Goal: Use online tool/utility

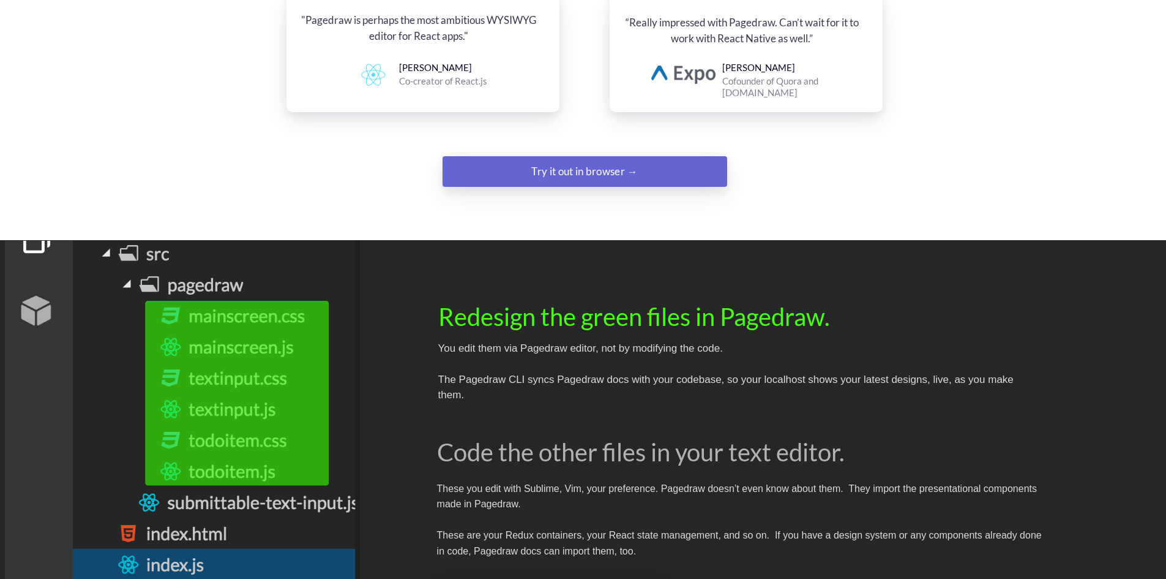
scroll to position [1592, 0]
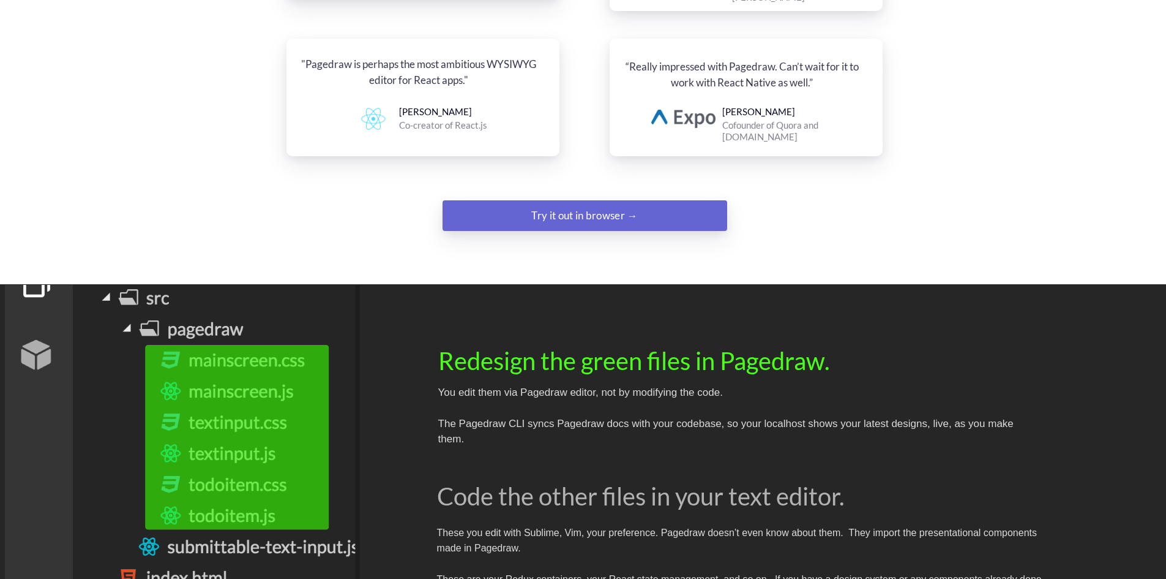
click at [518, 203] on div "Try it out in browser →" at bounding box center [585, 215] width 194 height 24
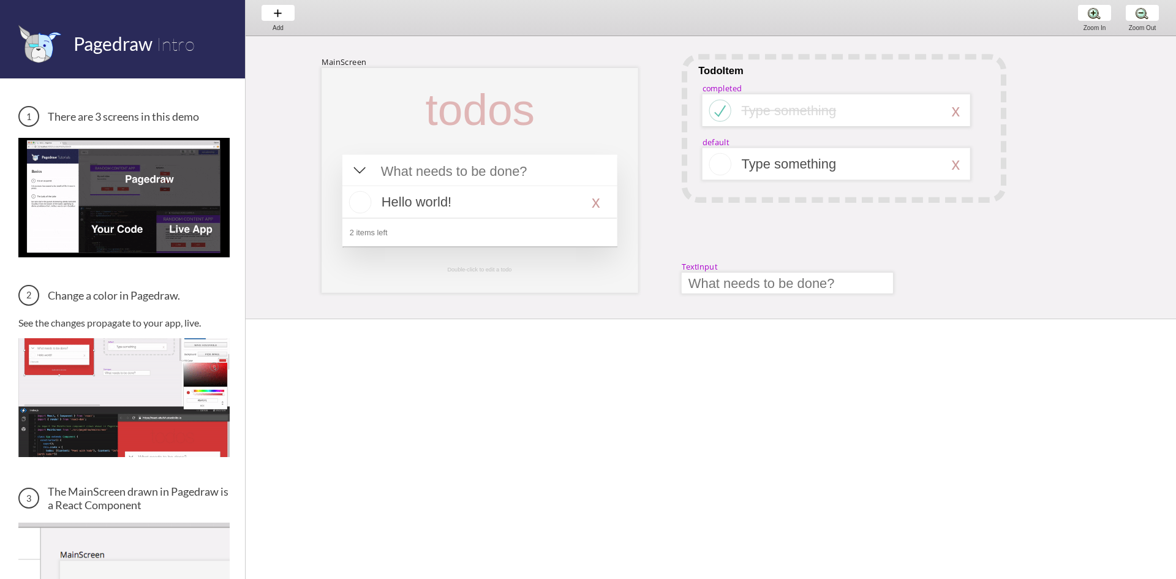
click at [442, 114] on div at bounding box center [479, 110] width 129 height 52
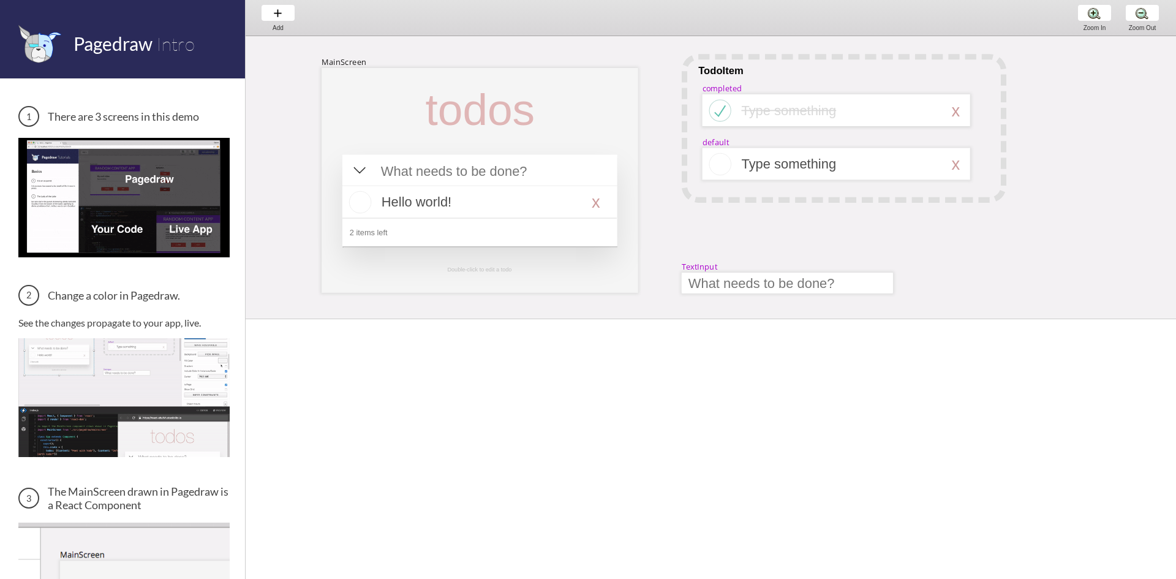
select select "3"
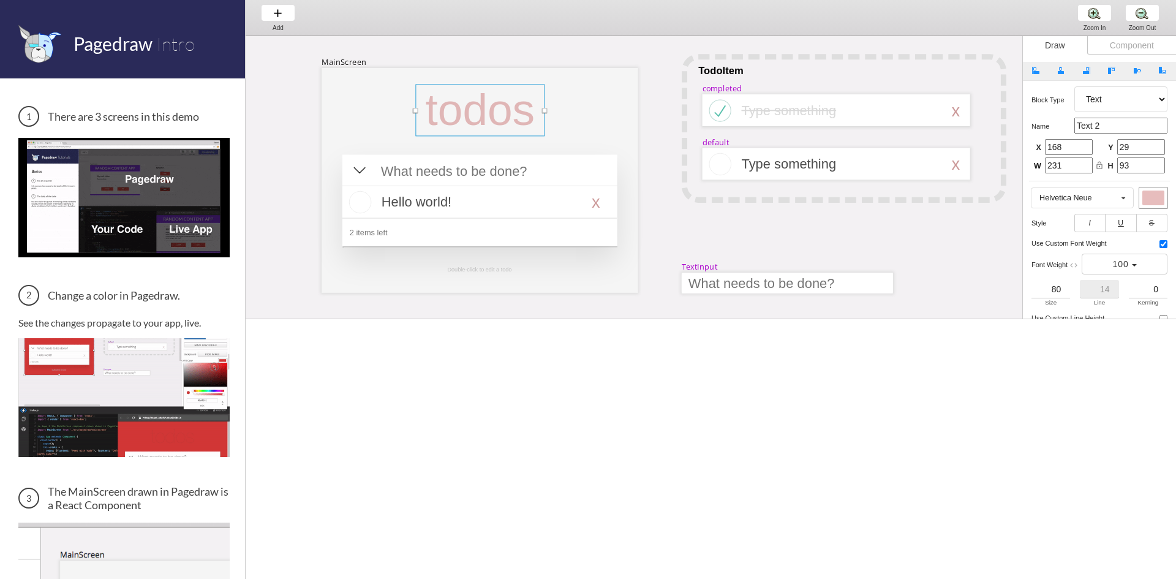
click at [595, 204] on div at bounding box center [479, 202] width 274 height 32
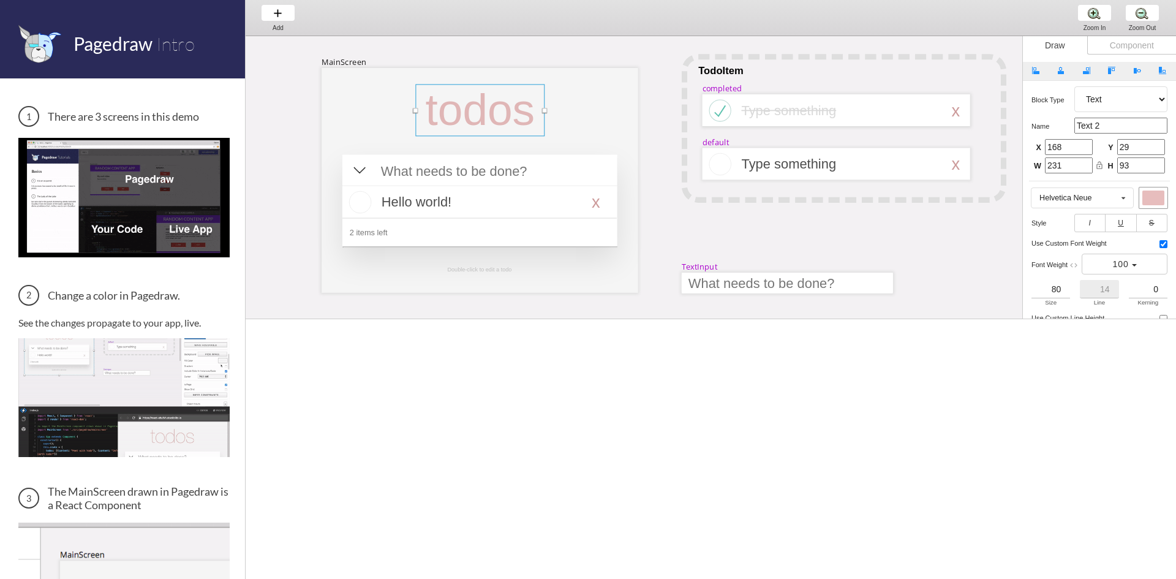
select select "16"
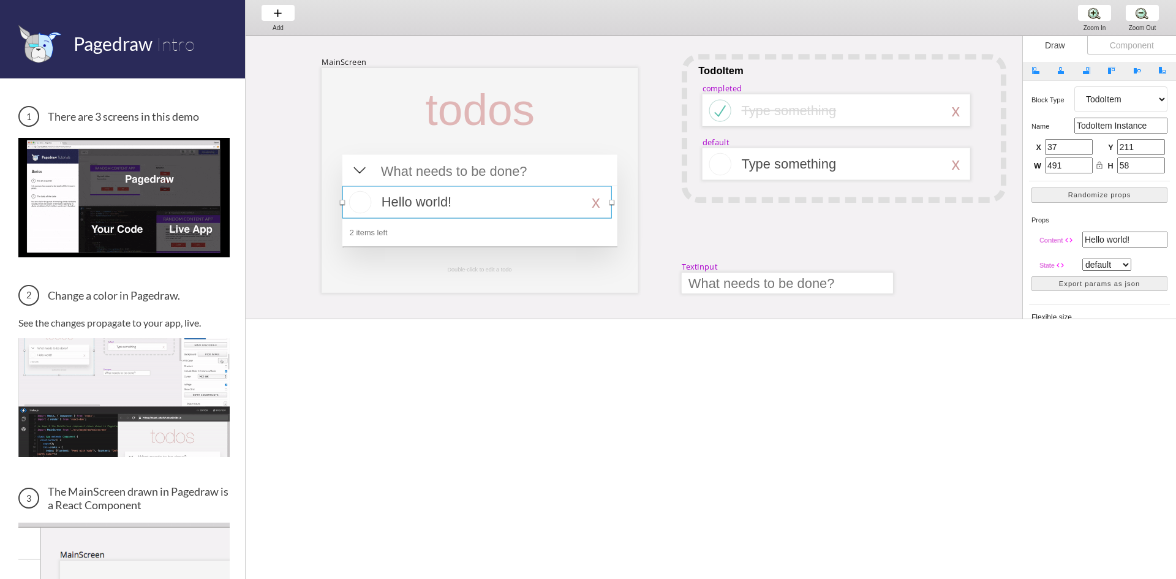
drag, startPoint x: 617, startPoint y: 203, endPoint x: 432, endPoint y: 194, distance: 185.1
click at [432, 194] on div "MainScreen todos Hello world! x 2 items left TodoItem completed Type something …" at bounding box center [1162, 428] width 1833 height 785
type input "482"
click at [365, 200] on div at bounding box center [476, 202] width 269 height 32
click at [363, 200] on div at bounding box center [476, 202] width 269 height 32
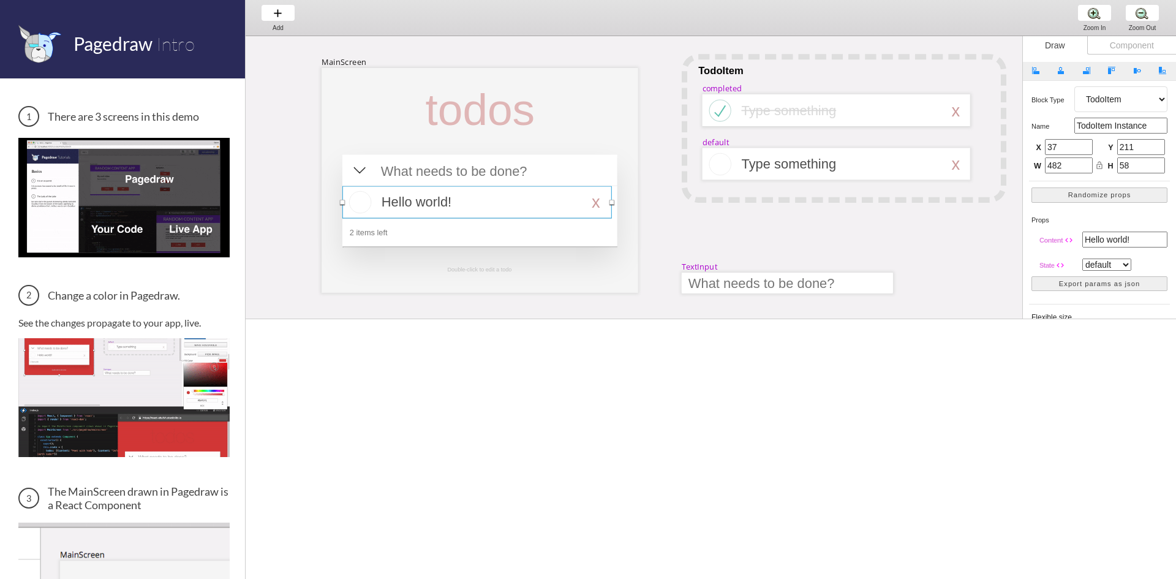
click at [809, 156] on div at bounding box center [840, 163] width 198 height 15
select select "3"
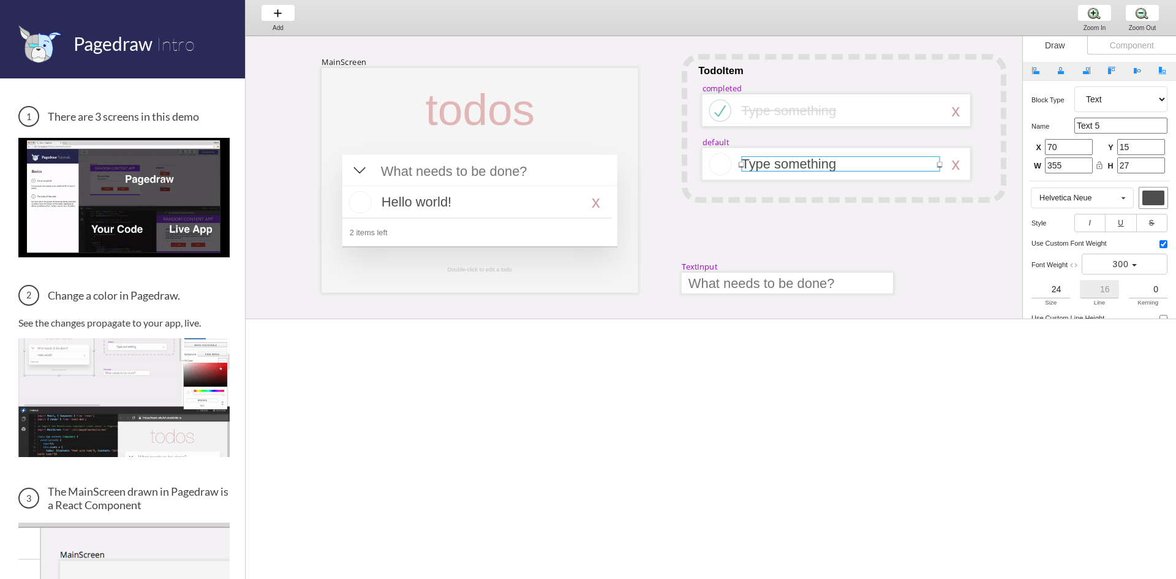
click at [723, 165] on div at bounding box center [720, 164] width 23 height 23
select select "4"
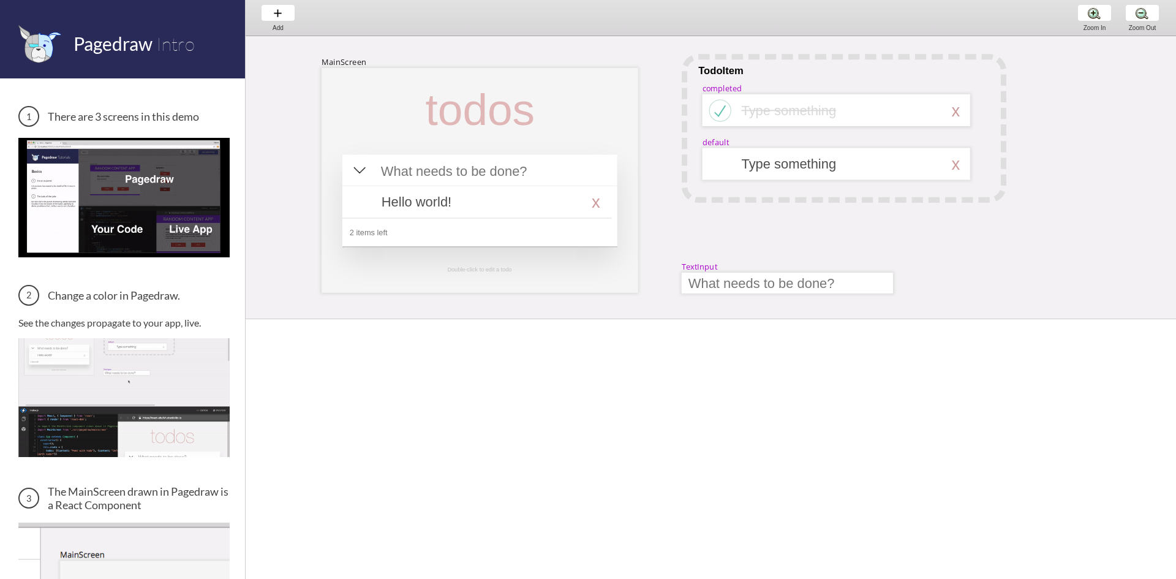
click at [722, 165] on div at bounding box center [836, 164] width 268 height 32
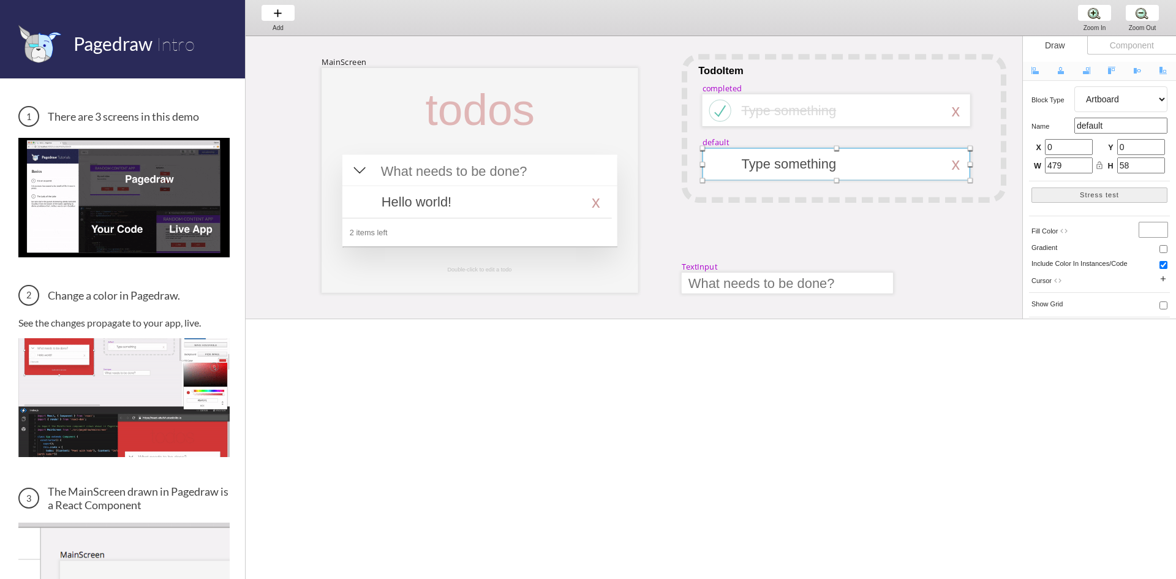
click at [705, 58] on div at bounding box center [843, 128] width 325 height 149
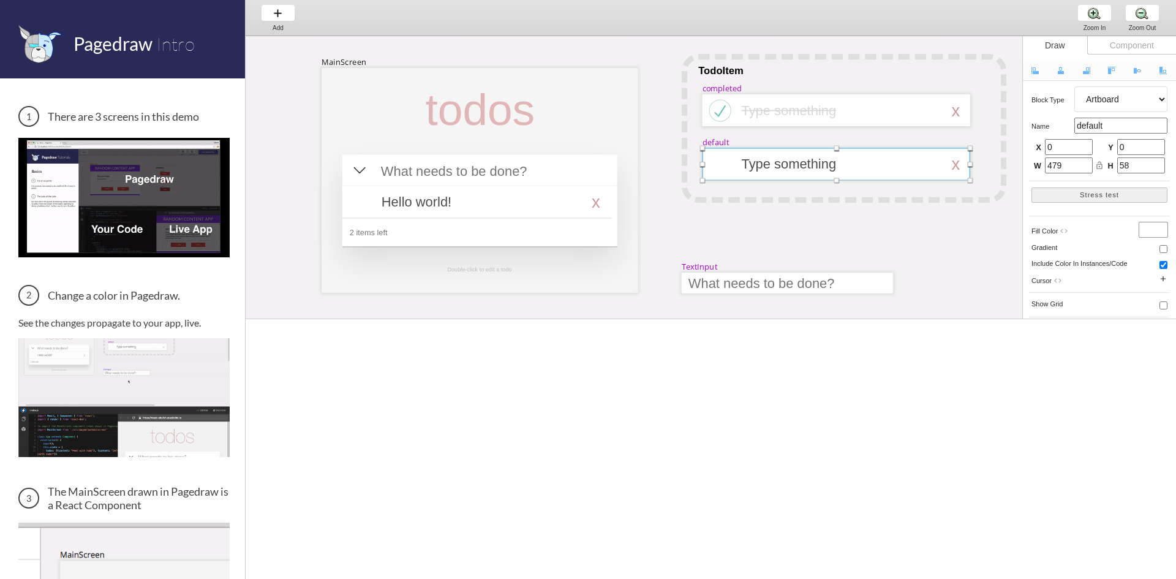
select select "1"
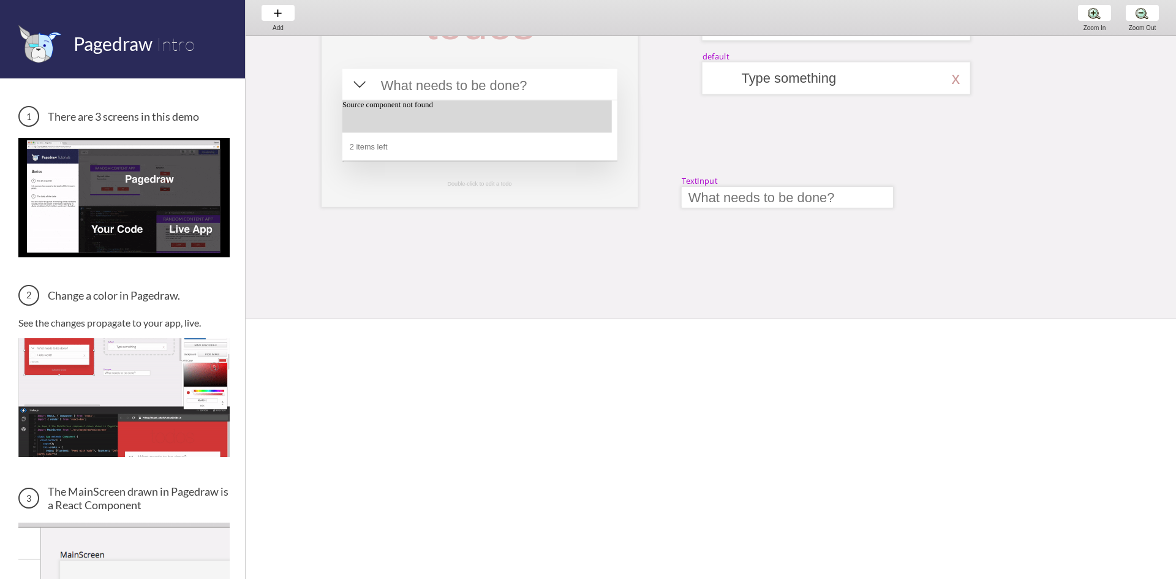
scroll to position [61, 0]
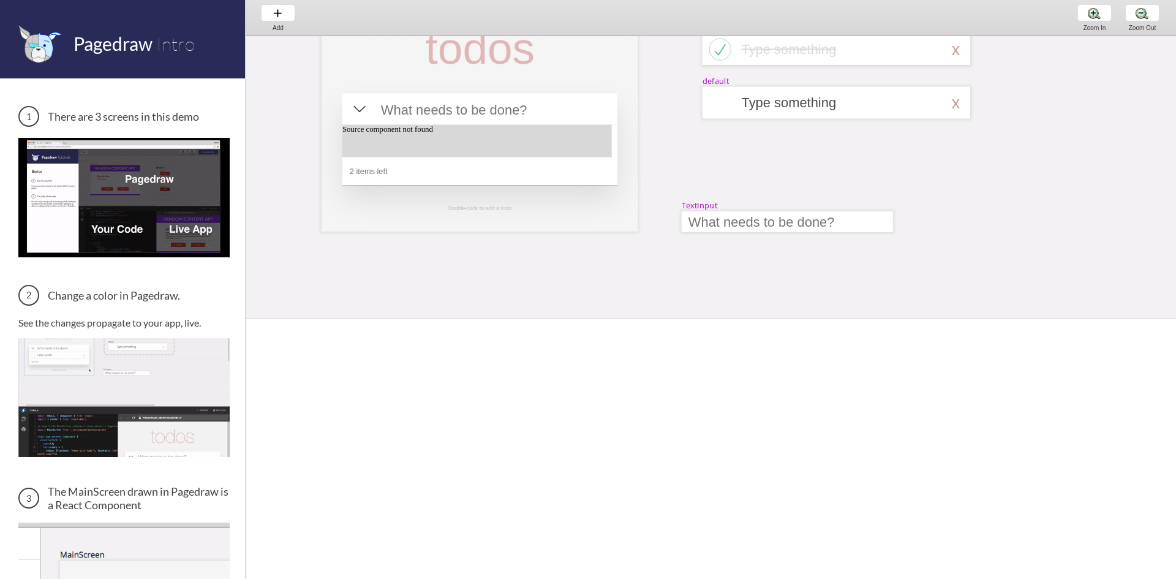
click at [443, 110] on div at bounding box center [479, 110] width 211 height 21
select select "15"
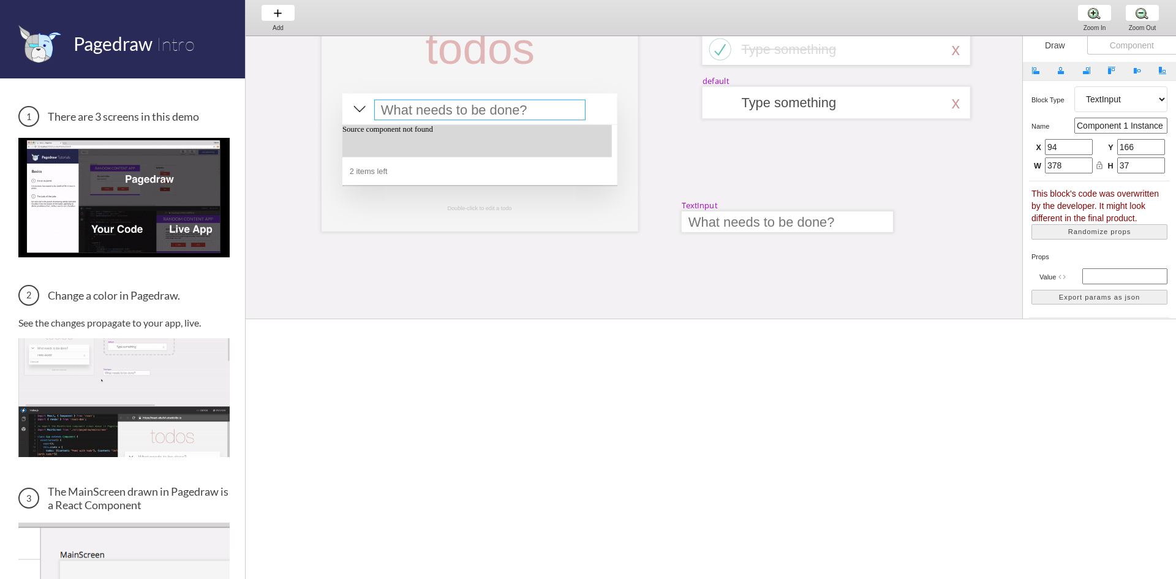
click at [431, 135] on div at bounding box center [476, 141] width 269 height 32
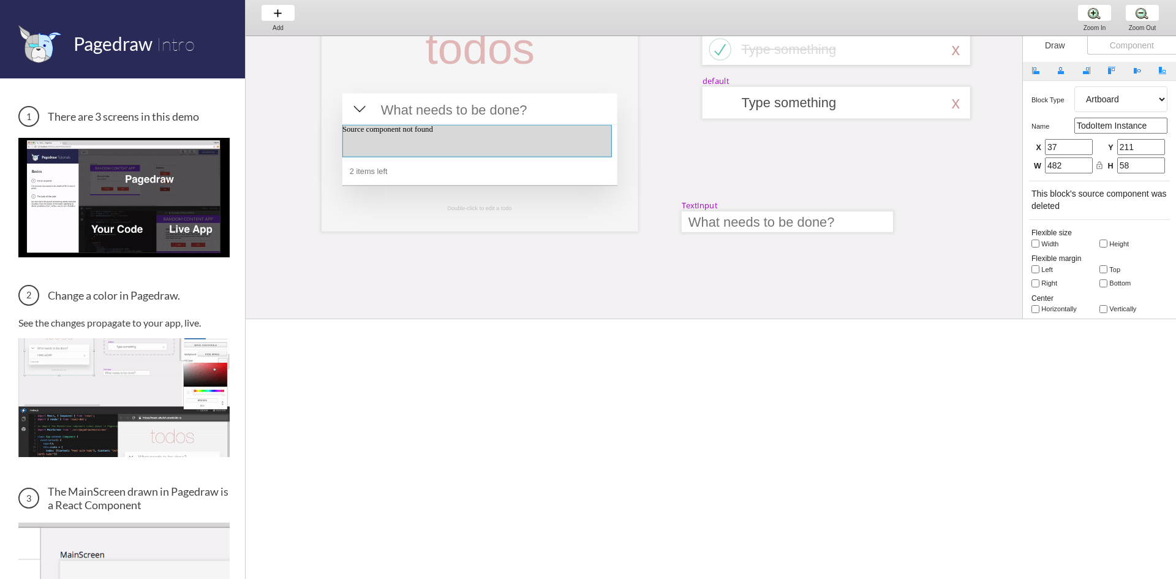
select select "6"
select select "7"
select select "3"
select select "8"
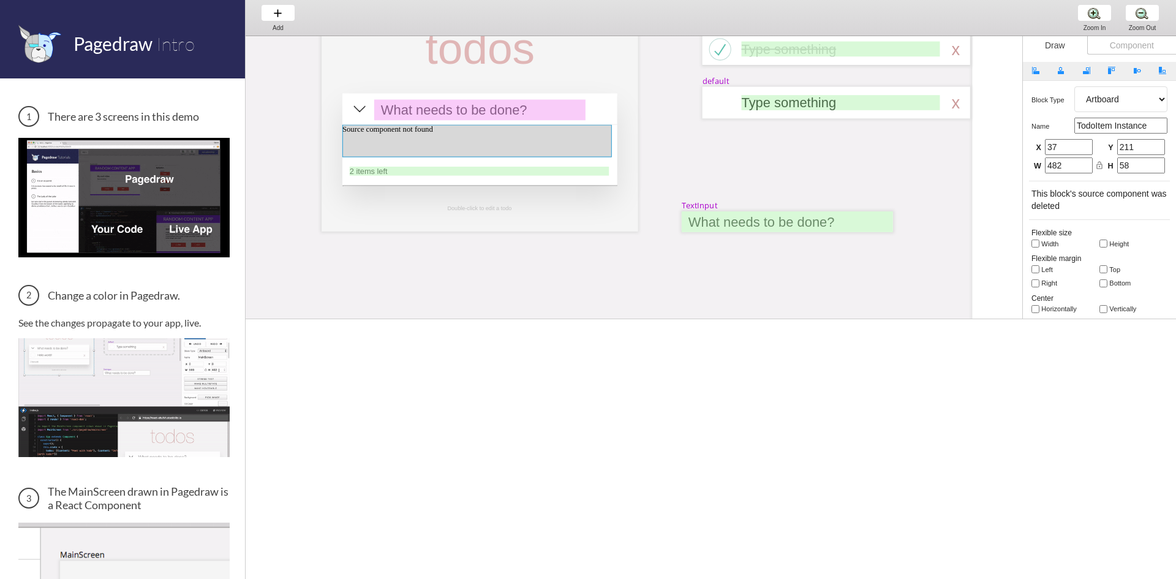
select select "6"
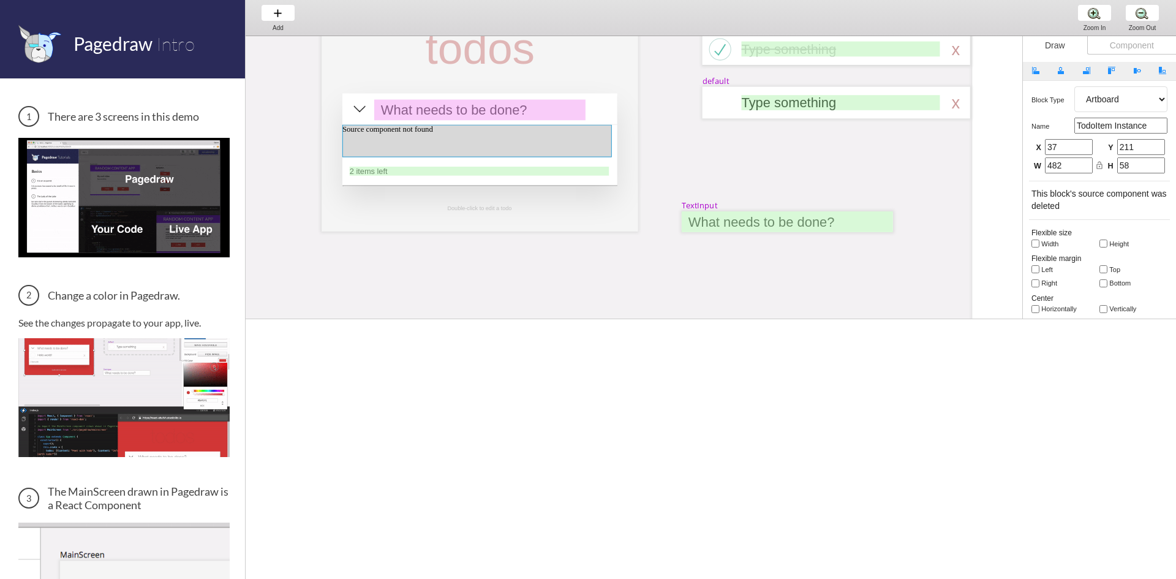
select select "7"
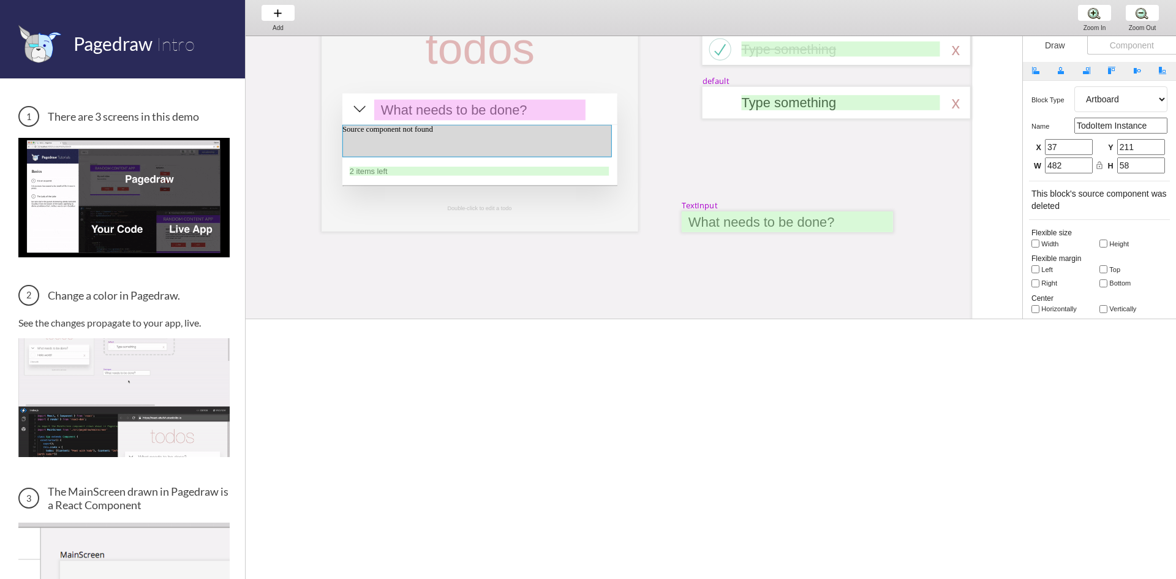
select select "3"
select select "8"
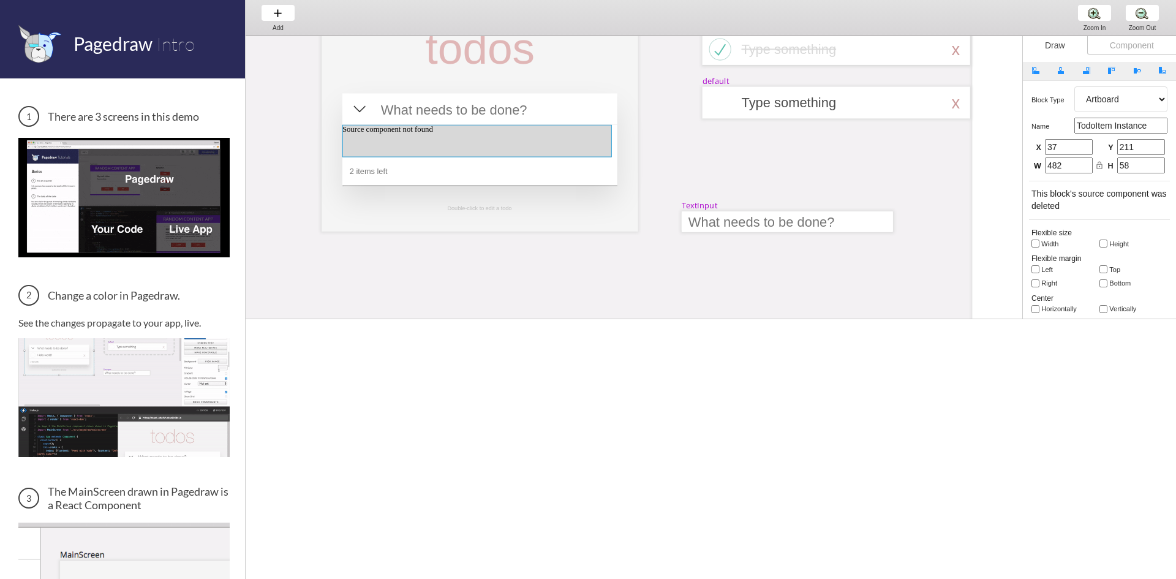
select select "6"
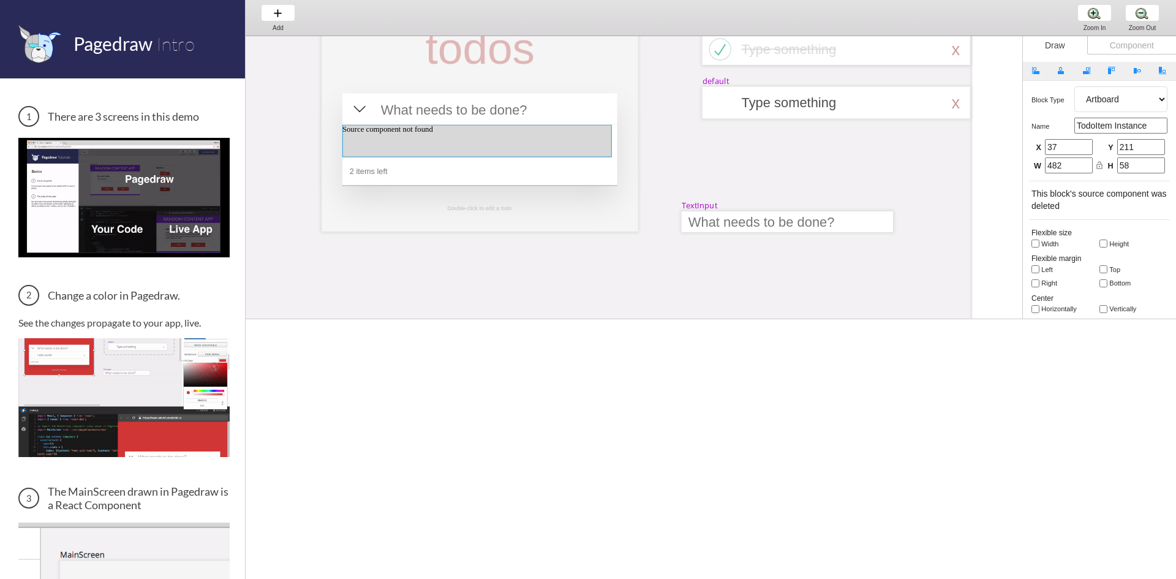
select select "7"
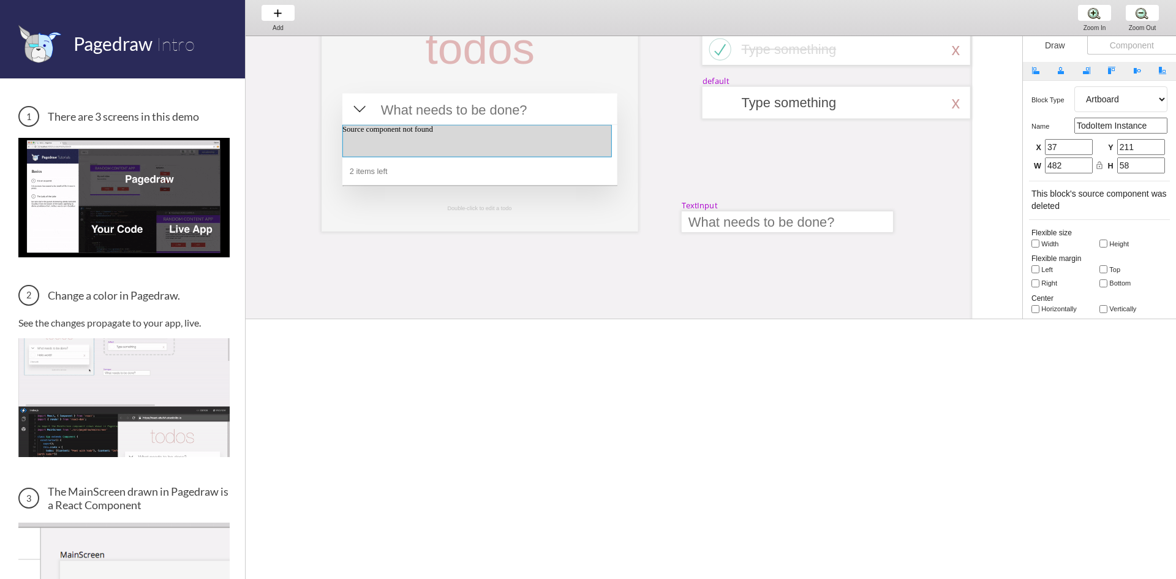
select select "3"
select select "8"
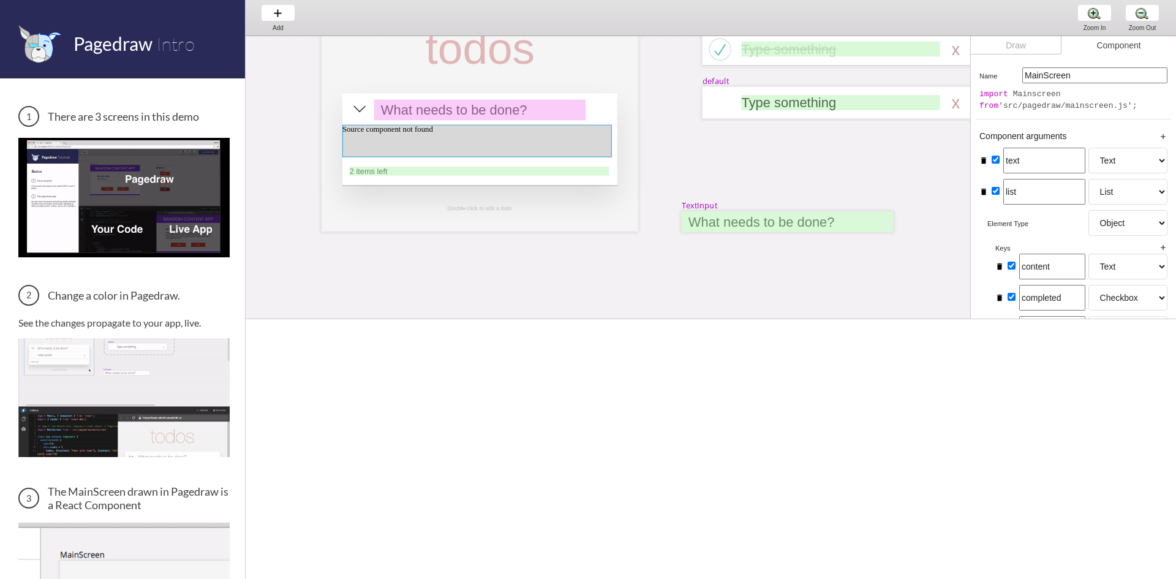
click at [997, 43] on div "Draw" at bounding box center [1015, 45] width 91 height 18
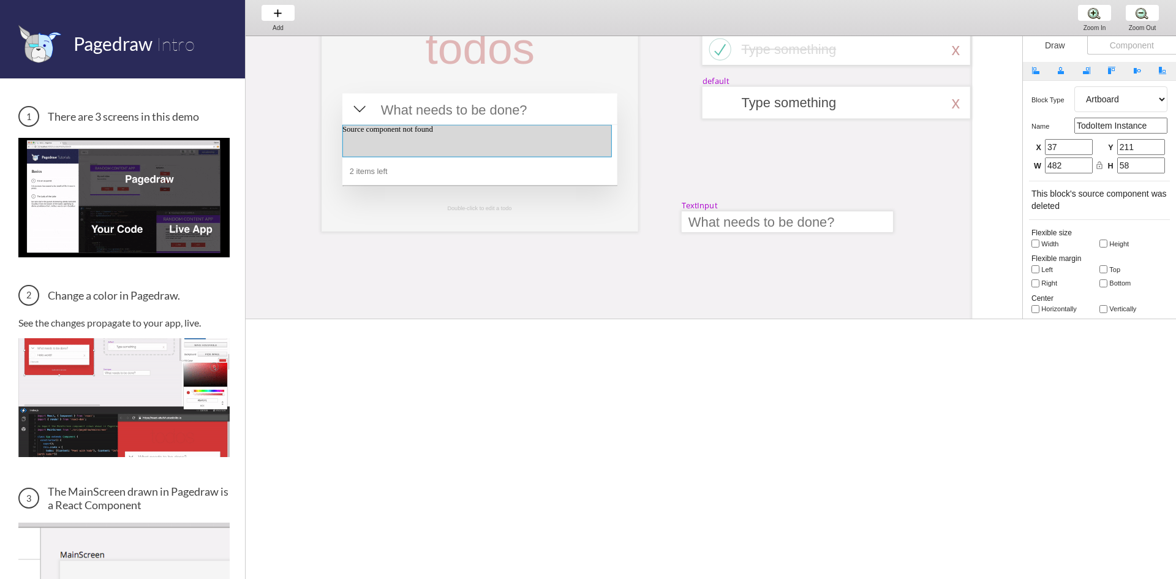
click at [1120, 47] on div "Component" at bounding box center [1131, 45] width 89 height 18
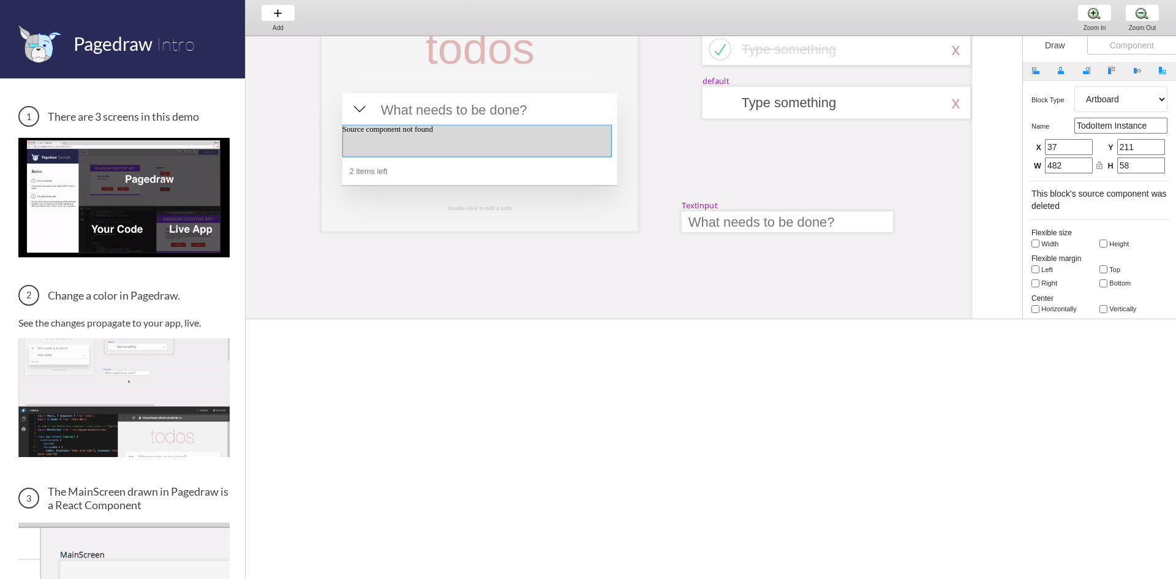
select select "6"
select select "7"
select select "3"
select select "8"
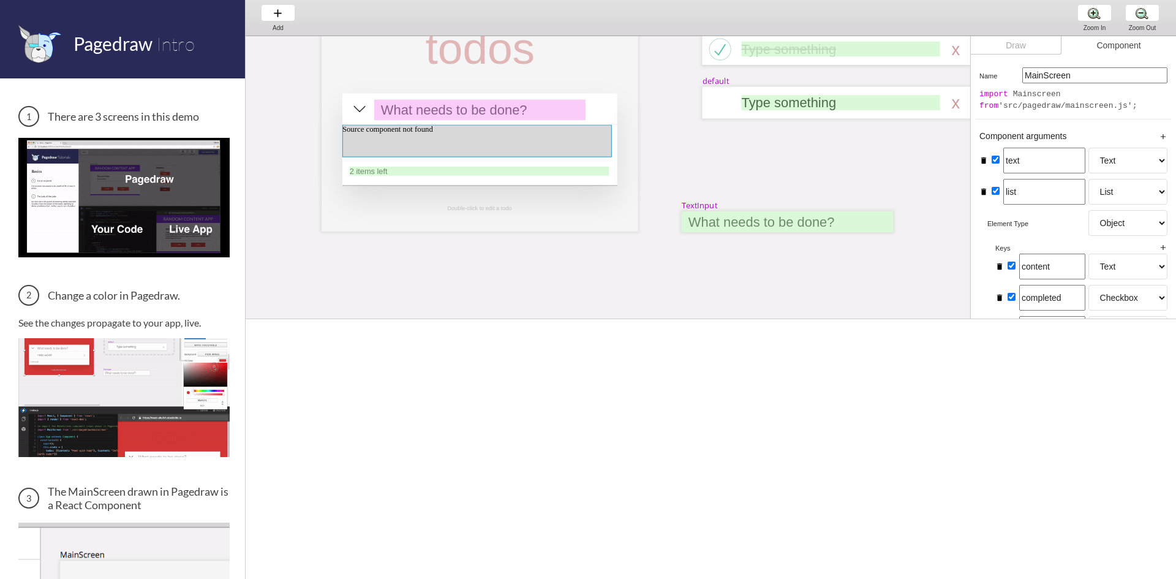
click at [997, 45] on div "Draw" at bounding box center [1015, 45] width 91 height 18
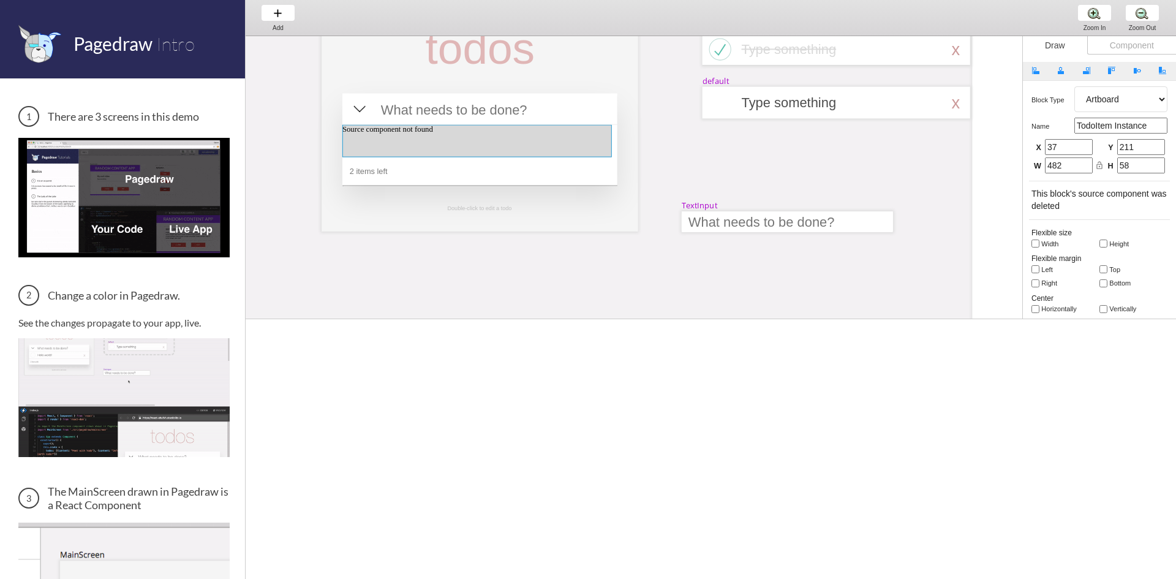
click at [851, 45] on div at bounding box center [840, 49] width 198 height 15
select select "3"
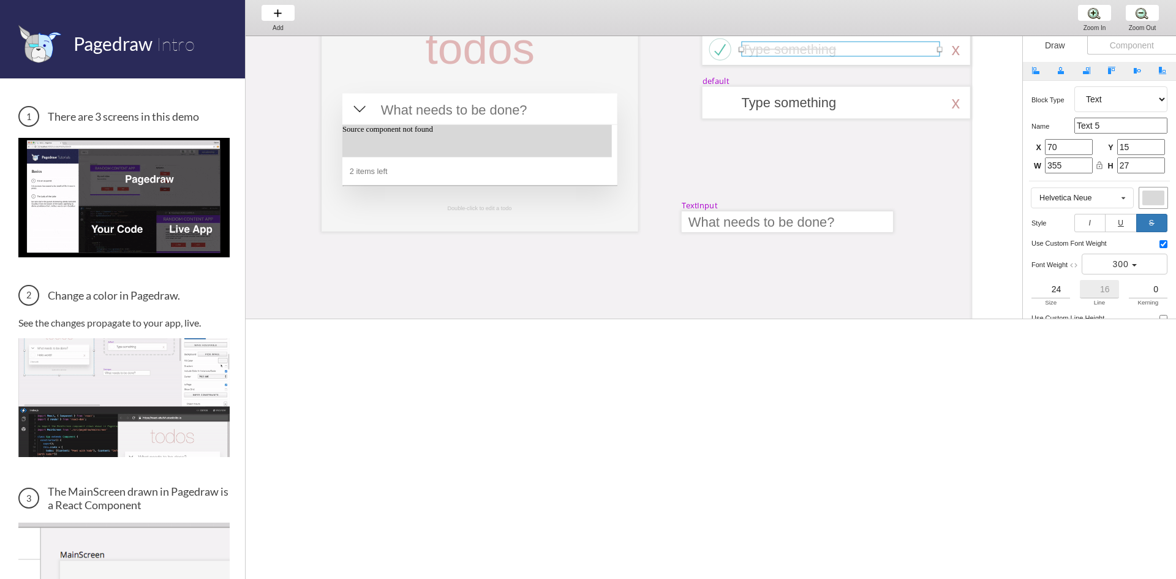
click at [451, 135] on div at bounding box center [476, 141] width 269 height 32
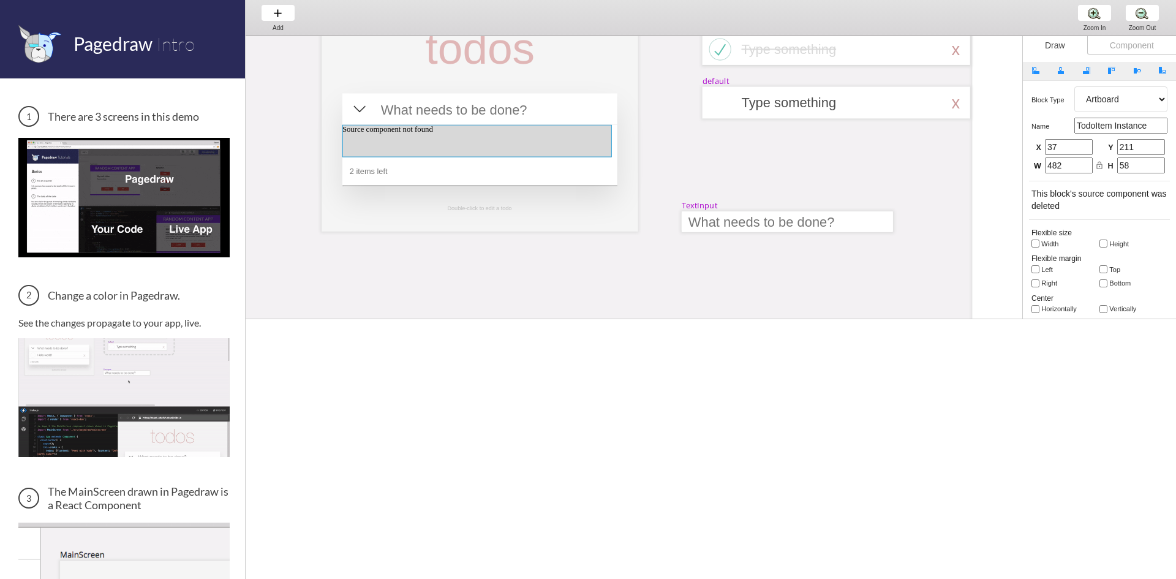
click at [499, 40] on div at bounding box center [479, 49] width 129 height 52
select select "3"
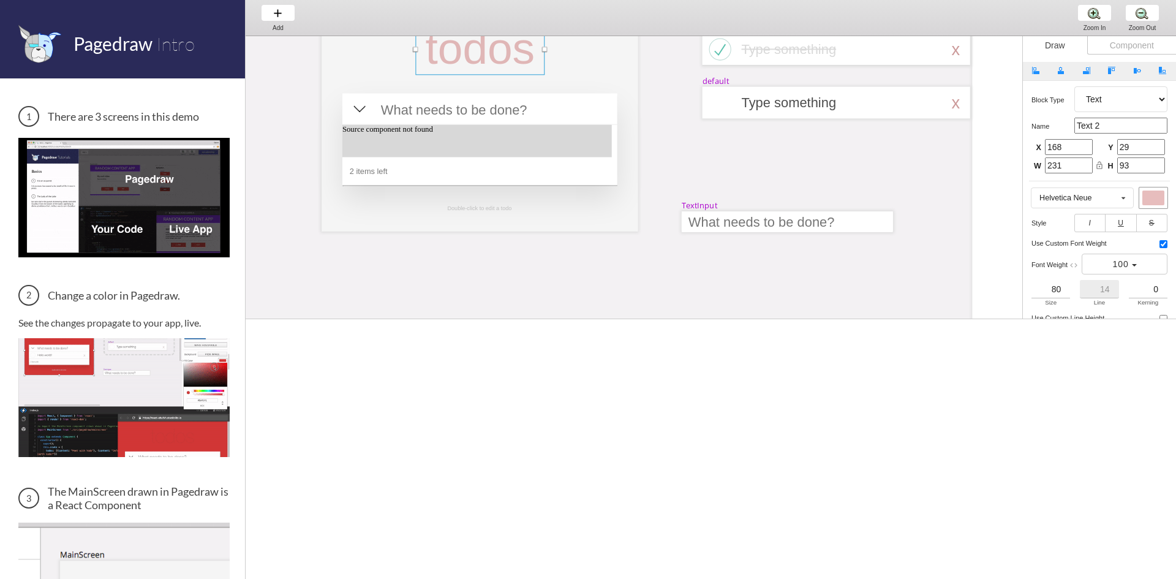
click at [282, 17] on div "Add Add Add" at bounding box center [278, 17] width 47 height 35
